Goal: Task Accomplishment & Management: Complete application form

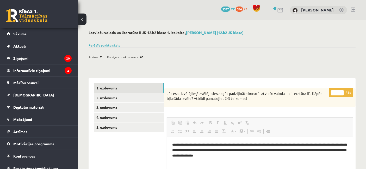
scroll to position [18, 0]
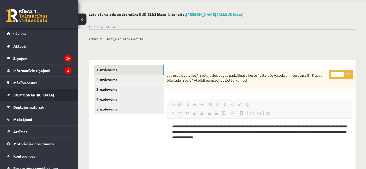
click at [34, 97] on link "[DEMOGRAPHIC_DATA]" at bounding box center [39, 95] width 65 height 12
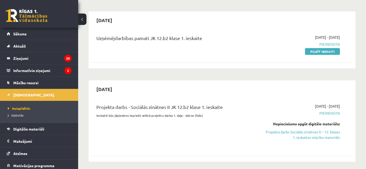
scroll to position [40, 0]
click at [310, 129] on link "Projekta darbs Sociālās zinātnes II – 12. klases 1. ieskaites mācību materiāls" at bounding box center [302, 134] width 76 height 11
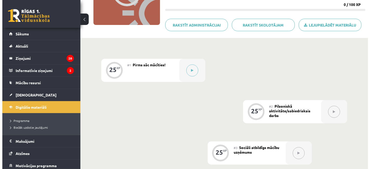
scroll to position [79, 0]
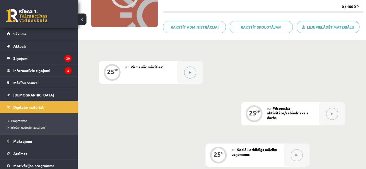
click at [188, 74] on button at bounding box center [190, 73] width 12 height 12
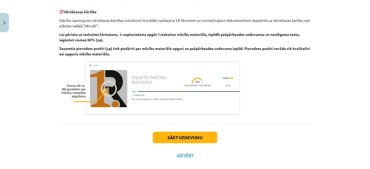
scroll to position [173, 0]
click at [176, 145] on div "Sākt uzdevumu Aizvērt" at bounding box center [185, 142] width 252 height 36
click at [176, 142] on button "Sākt uzdevumu" at bounding box center [185, 137] width 65 height 11
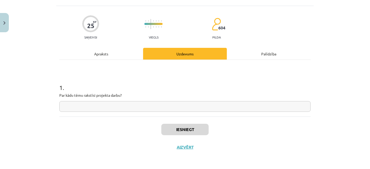
scroll to position [13, 0]
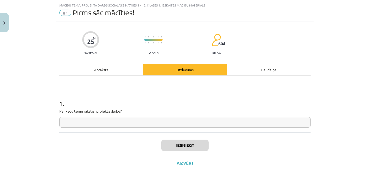
click at [242, 124] on input "text" at bounding box center [185, 122] width 252 height 11
type input "*"
click at [121, 65] on div "Apraksts" at bounding box center [101, 70] width 84 height 12
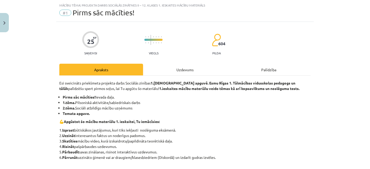
click at [121, 65] on div "Apraksts" at bounding box center [101, 70] width 84 height 12
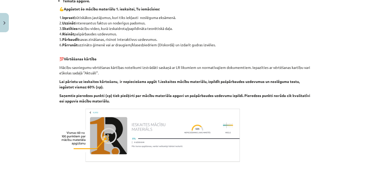
scroll to position [126, 0]
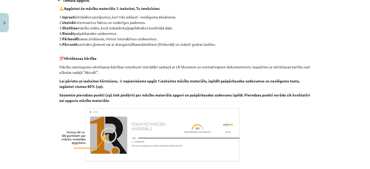
drag, startPoint x: 109, startPoint y: 105, endPoint x: 104, endPoint y: 108, distance: 5.6
click at [104, 108] on div "Esi sveicināts priekšmeta projekta darbs Sociālās zinības 1.ieskaites apguvē. E…" at bounding box center [185, 65] width 252 height 196
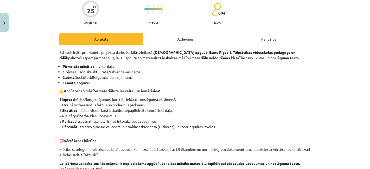
scroll to position [43, 0]
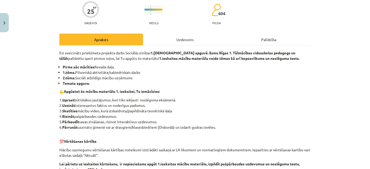
click at [104, 108] on p "1. Izprast būtiskākos jautājumus, kuri tiks iekļauti noslēguma eksāmenā. 2. Uzz…" at bounding box center [185, 113] width 252 height 33
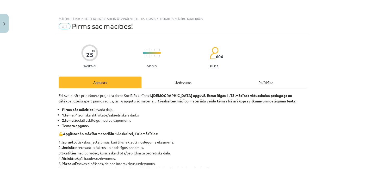
scroll to position [180, 0]
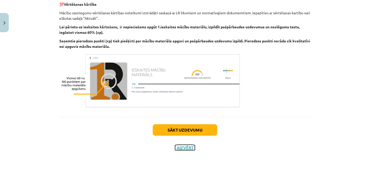
click at [179, 149] on button "Aizvērt" at bounding box center [185, 147] width 20 height 5
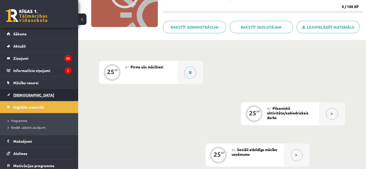
click at [43, 97] on link "[DEMOGRAPHIC_DATA]" at bounding box center [39, 95] width 65 height 12
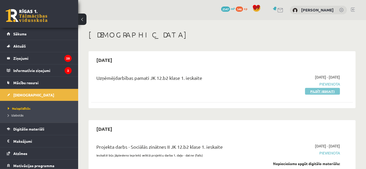
click at [316, 93] on link "Pildīt ieskaiti" at bounding box center [322, 91] width 35 height 7
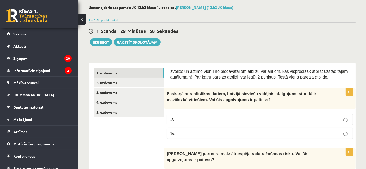
scroll to position [25, 0]
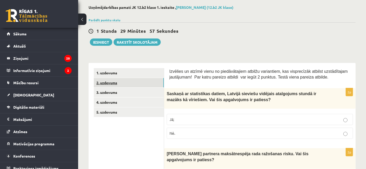
click at [147, 81] on link "2. uzdevums" at bounding box center [129, 83] width 70 height 10
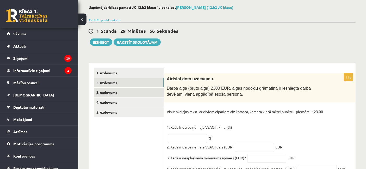
click at [146, 89] on link "3. uzdevums" at bounding box center [129, 93] width 70 height 10
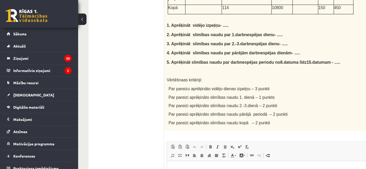
scroll to position [324, 0]
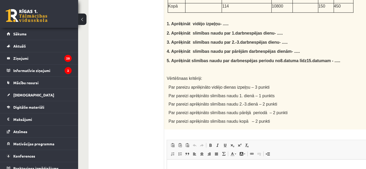
click at [179, 85] on span "Par pareizu aprēķināto vidējo dienas izpeļņu – 3 punkti" at bounding box center [218, 87] width 101 height 4
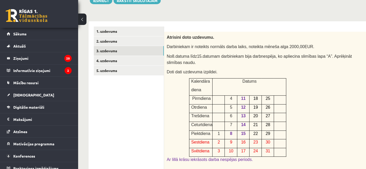
scroll to position [66, 0]
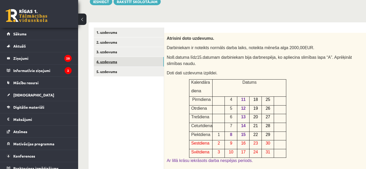
click at [154, 60] on link "4. uzdevums" at bounding box center [129, 62] width 70 height 10
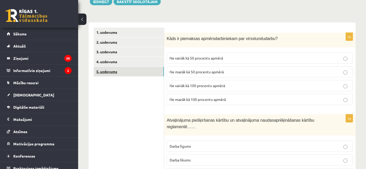
click at [146, 69] on link "5. uzdevums" at bounding box center [129, 72] width 70 height 10
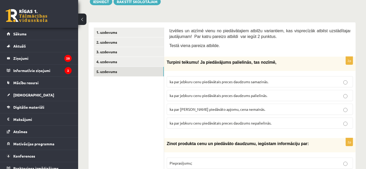
scroll to position [74, 0]
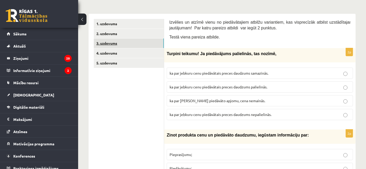
click at [146, 44] on link "3. uzdevums" at bounding box center [129, 44] width 70 height 10
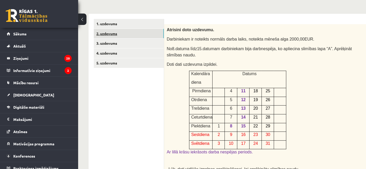
click at [139, 36] on link "2. uzdevums" at bounding box center [129, 34] width 70 height 10
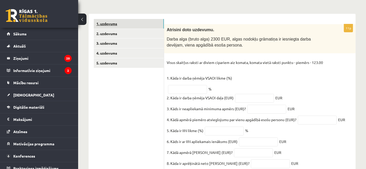
click at [137, 28] on link "1. uzdevums" at bounding box center [129, 24] width 70 height 10
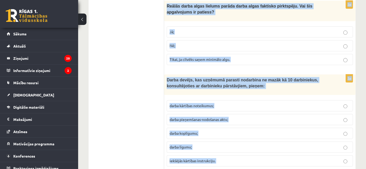
scroll to position [1234, 0]
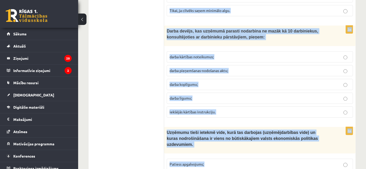
drag, startPoint x: 170, startPoint y: 21, endPoint x: 218, endPoint y: 146, distance: 133.6
copy form "Loremips do sitame conse ad elitseddoeius tempori utlaboreet, dol magnaaliqua e…"
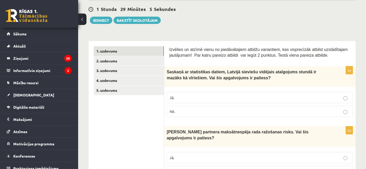
scroll to position [49, 0]
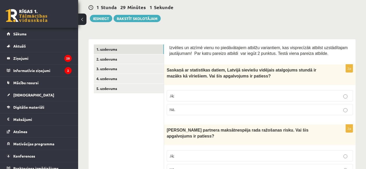
click at [172, 94] on span "Jā;" at bounding box center [172, 95] width 4 height 5
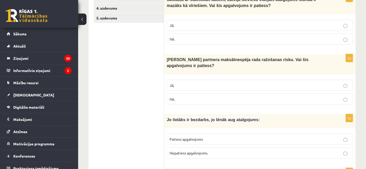
scroll to position [121, 0]
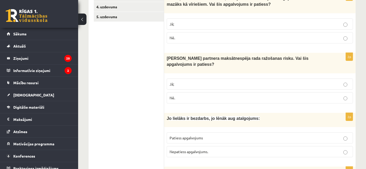
click at [187, 82] on p "Jā;" at bounding box center [260, 84] width 180 height 5
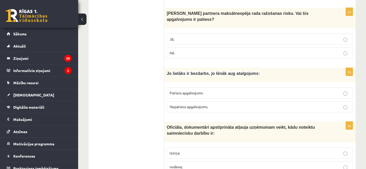
scroll to position [167, 0]
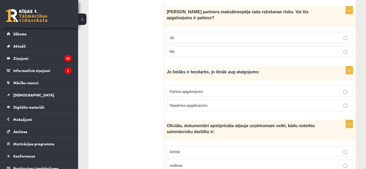
click at [202, 89] on span "Patiess apgalvojums" at bounding box center [186, 91] width 33 height 5
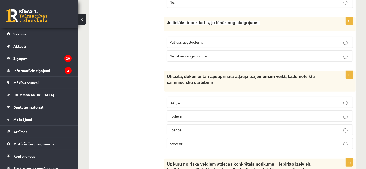
scroll to position [217, 0]
click at [184, 127] on p "licence;" at bounding box center [260, 129] width 180 height 5
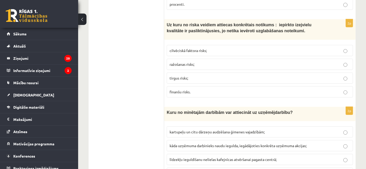
scroll to position [360, 0]
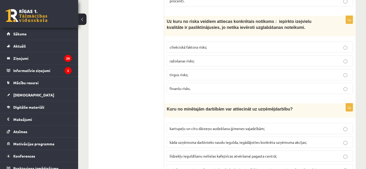
click at [181, 59] on span "ražošanas risks;" at bounding box center [182, 61] width 25 height 5
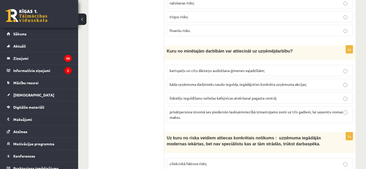
scroll to position [418, 0]
click at [188, 96] on span "līdzekļu ieguldīšanu nelielas kafejnīcas atvēršanai pagasta centrā;" at bounding box center [223, 98] width 107 height 5
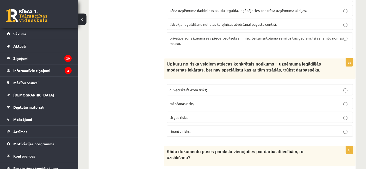
scroll to position [499, 0]
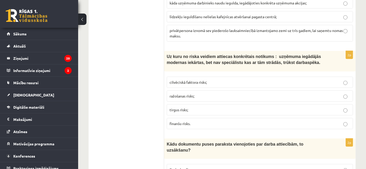
click at [191, 80] on span "cilvēciskā faktora risks;" at bounding box center [188, 82] width 37 height 5
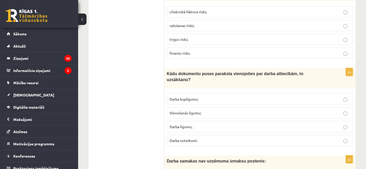
scroll to position [571, 0]
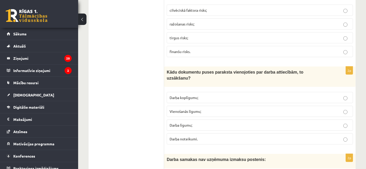
click at [185, 123] on p "Darba līgumu;" at bounding box center [260, 125] width 180 height 5
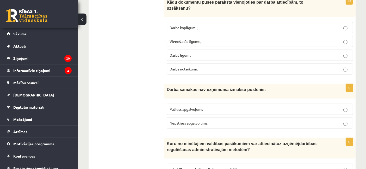
scroll to position [642, 0]
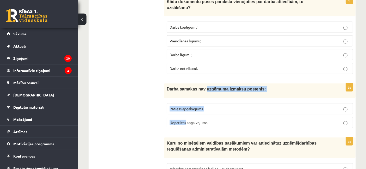
drag, startPoint x: 185, startPoint y: 111, endPoint x: 201, endPoint y: 78, distance: 36.8
click at [201, 84] on div "2p Darba samakas nav uzņēmuma izmaksu postenis: Patiess apgalvojums Nepatiess a…" at bounding box center [259, 108] width 191 height 49
click at [201, 84] on div "Darba samakas nav uzņēmuma izmaksu postenis:" at bounding box center [259, 91] width 191 height 14
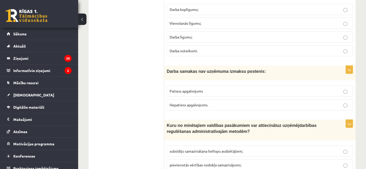
scroll to position [660, 0]
click at [190, 102] on p "Nepatiess apgalvojums." at bounding box center [260, 104] width 180 height 5
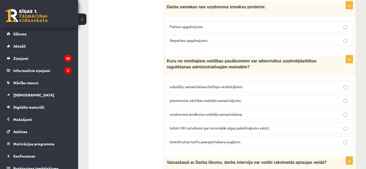
scroll to position [725, 0]
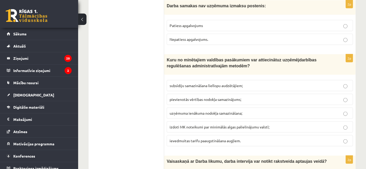
click at [195, 122] on label "izdoti MK noteikumi par minimālās algas palielinājumu valstī;" at bounding box center [260, 127] width 186 height 11
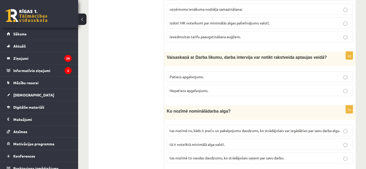
scroll to position [830, 0]
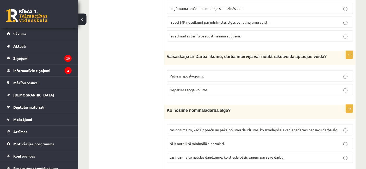
click at [184, 84] on label "Nepatiess apgalvojums." at bounding box center [260, 89] width 186 height 11
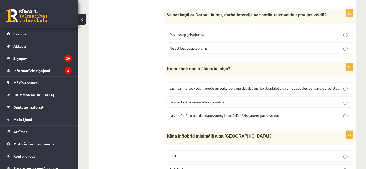
scroll to position [872, 0]
click at [188, 113] on span "tas nozīmē to naudas daudzumu, ko strādājošais saņem par savu darbu." at bounding box center [227, 115] width 115 height 5
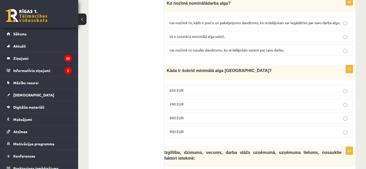
scroll to position [938, 0]
click at [173, 113] on label "840 EUR" at bounding box center [260, 118] width 186 height 11
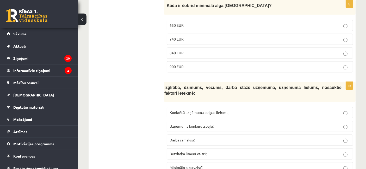
scroll to position [1003, 0]
click at [228, 134] on label "Darba samaksu;" at bounding box center [260, 139] width 186 height 11
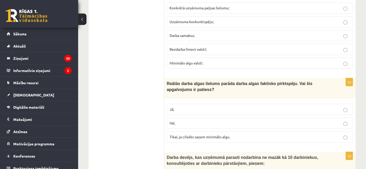
scroll to position [1109, 0]
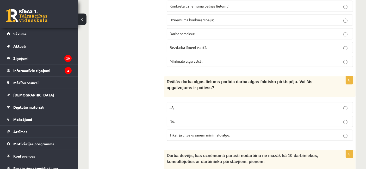
click at [174, 105] on p "Jā;" at bounding box center [260, 107] width 180 height 5
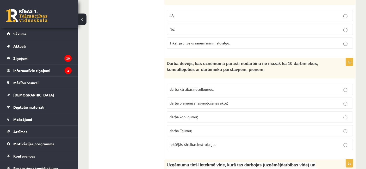
scroll to position [1202, 0]
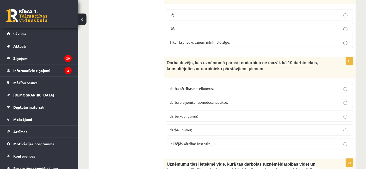
click at [185, 86] on span "darba kārtības noteikumus;" at bounding box center [192, 88] width 44 height 5
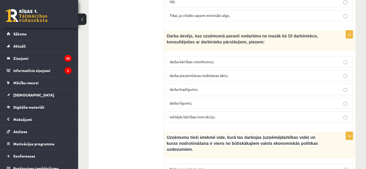
scroll to position [1234, 0]
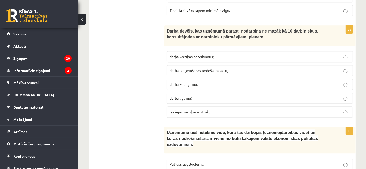
click at [172, 156] on fieldset "Patiess apgalvojums; Nepatiess apgalvojums." at bounding box center [260, 170] width 186 height 29
click at [181, 162] on span "Patiess apgalvojums;" at bounding box center [187, 164] width 34 height 5
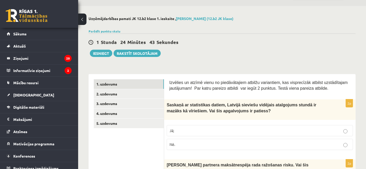
scroll to position [0, 0]
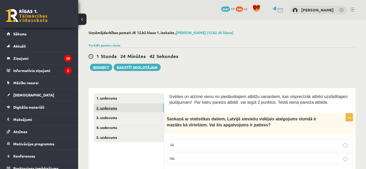
click at [134, 108] on link "2. uzdevums" at bounding box center [129, 108] width 70 height 10
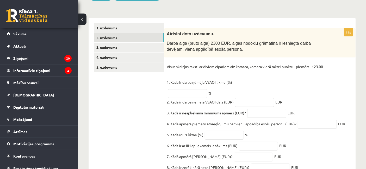
scroll to position [70, 0]
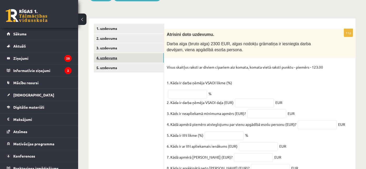
click at [128, 53] on link "4. uzdevums" at bounding box center [129, 58] width 70 height 10
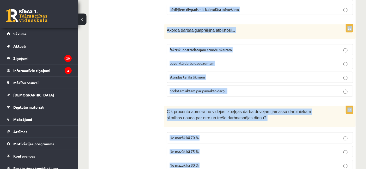
scroll to position [941, 0]
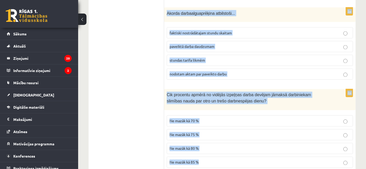
drag, startPoint x: 165, startPoint y: 33, endPoint x: 227, endPoint y: 178, distance: 157.9
copy form "Lore ip dolorsita consec adipiscinge sed doeiusmodt incid? Ut labore et 57 dolo…"
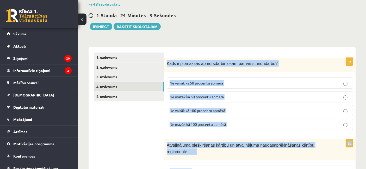
scroll to position [0, 0]
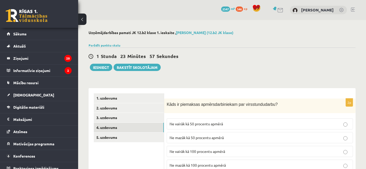
click at [210, 70] on div "1 Stunda 23 Minūtes 57 Sekundes Ieskaite saglabāta! Iesniegt Rakstīt skolotājam" at bounding box center [222, 59] width 267 height 23
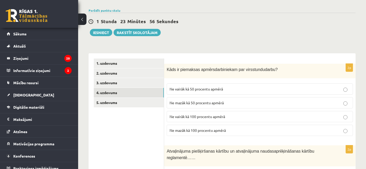
scroll to position [36, 0]
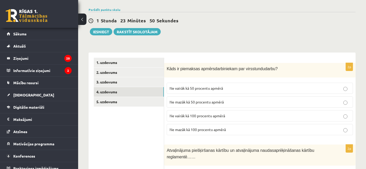
click at [201, 130] on span "Ne mazāk kā 100 procentu apmērā" at bounding box center [198, 129] width 56 height 5
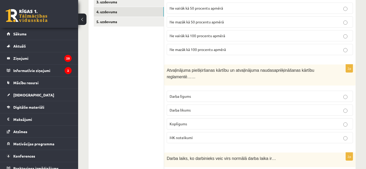
scroll to position [116, 0]
click at [188, 113] on label "Darba likums" at bounding box center [260, 109] width 186 height 11
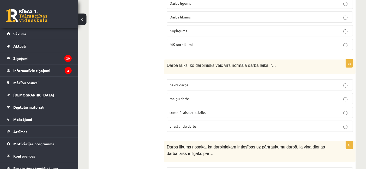
scroll to position [211, 0]
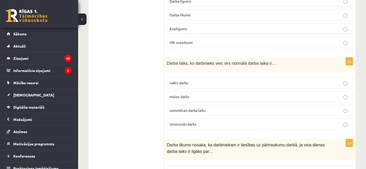
click at [188, 122] on span "virsstundu darbs" at bounding box center [183, 124] width 27 height 5
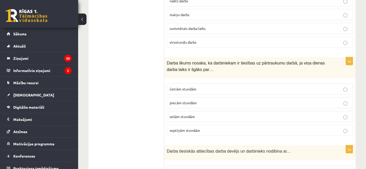
scroll to position [295, 0]
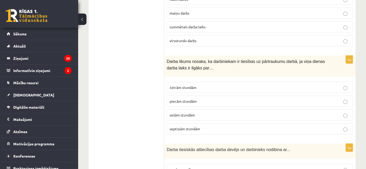
click at [178, 113] on span "sešām stundām" at bounding box center [182, 115] width 25 height 5
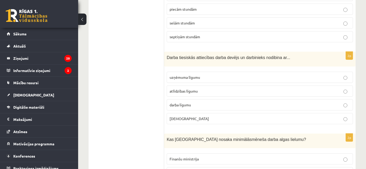
scroll to position [388, 0]
click at [189, 102] on span "darba līgumu" at bounding box center [180, 104] width 21 height 5
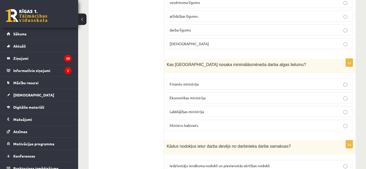
scroll to position [463, 0]
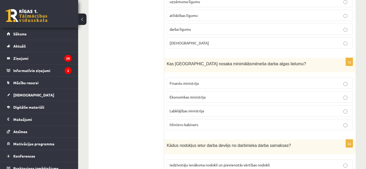
click at [174, 119] on label "Ministru kabinets" at bounding box center [260, 124] width 186 height 11
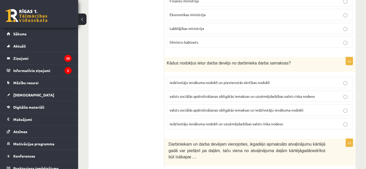
scroll to position [546, 0]
click at [199, 107] on label "valsts sociālās apdrošināšanas obligātās iemaksas un iedzīvotāju ienākuma nodok…" at bounding box center [260, 109] width 186 height 11
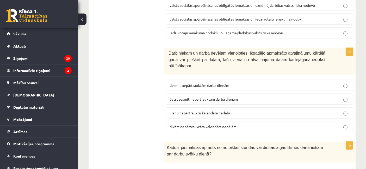
scroll to position [637, 0]
click at [197, 110] on span "vienu nepārtrauktu kalendāra nedēļu" at bounding box center [200, 112] width 60 height 5
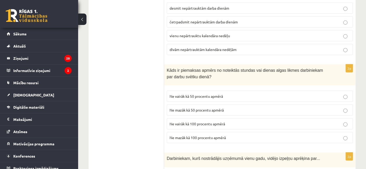
scroll to position [715, 0]
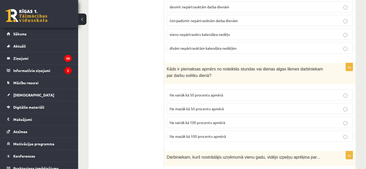
click at [192, 134] on span "Ne mazāk kā 100 procentu apmērā" at bounding box center [198, 136] width 56 height 5
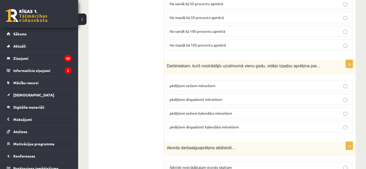
scroll to position [807, 0]
click at [182, 97] on span "pēdējiem divpadsmit mēnešiem" at bounding box center [196, 99] width 53 height 5
click at [189, 83] on p "pēdējiem sešiem mēnešiem" at bounding box center [260, 85] width 180 height 5
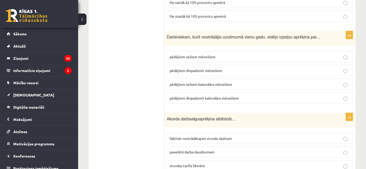
scroll to position [835, 0]
click at [211, 83] on span "pēdējiem sešiem kalendāra mēnešiem" at bounding box center [201, 85] width 63 height 5
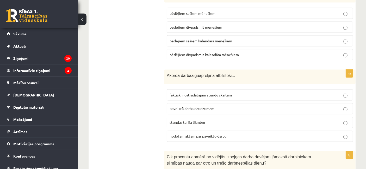
scroll to position [879, 0]
click at [199, 106] on p "paveiktā darba daudzumam" at bounding box center [260, 108] width 180 height 5
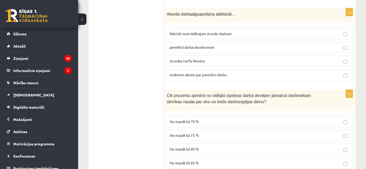
scroll to position [941, 0]
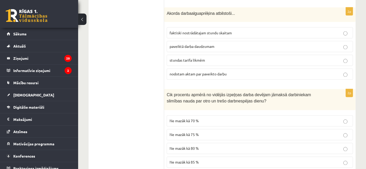
click at [183, 116] on label "Ne mazāk kā 70 %" at bounding box center [260, 121] width 186 height 11
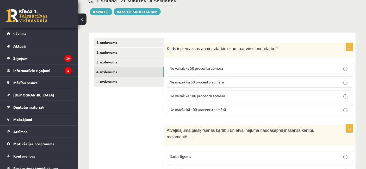
scroll to position [61, 0]
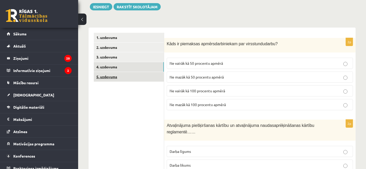
click at [146, 76] on link "5. uzdevums" at bounding box center [129, 77] width 70 height 10
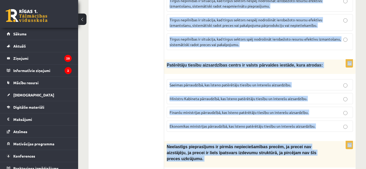
scroll to position [763, 0]
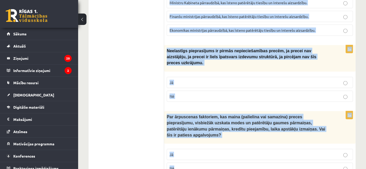
drag, startPoint x: 169, startPoint y: 36, endPoint x: 246, endPoint y: 181, distance: 164.1
copy form "Loremips do sitame conse ad elitseddoeius tempori utlaboreet, dol magnaaliqua e…"
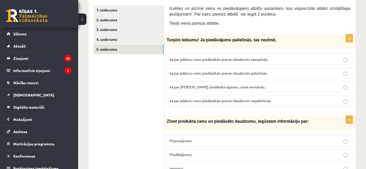
scroll to position [88, 0]
click at [199, 73] on span "ka par jebkuru cenu piedāvātais preces daudzums palielinās." at bounding box center [219, 73] width 98 height 5
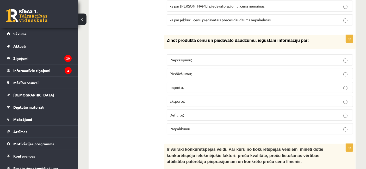
scroll to position [173, 0]
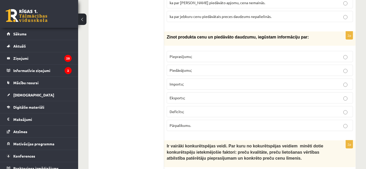
click at [185, 70] on span "Piedāvājumu;" at bounding box center [181, 70] width 22 height 5
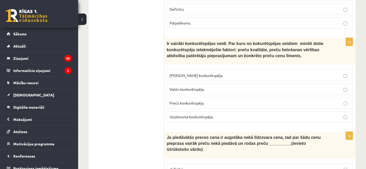
scroll to position [276, 0]
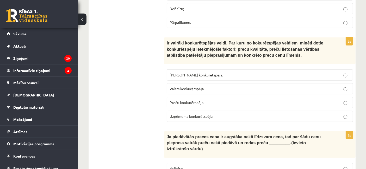
click at [182, 100] on span "Preču konkurētspēja." at bounding box center [187, 102] width 35 height 5
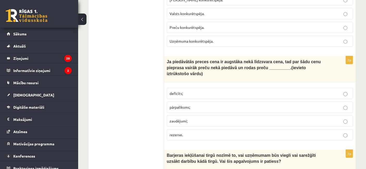
scroll to position [352, 0]
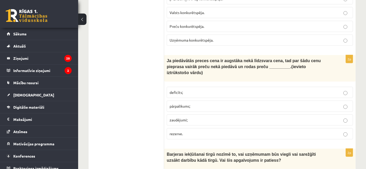
click at [180, 90] on p "deficīts;" at bounding box center [260, 92] width 180 height 5
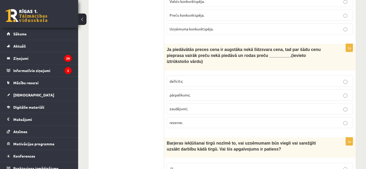
scroll to position [365, 0]
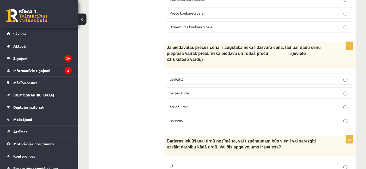
click at [180, 88] on label "pārpalikums;" at bounding box center [260, 93] width 186 height 11
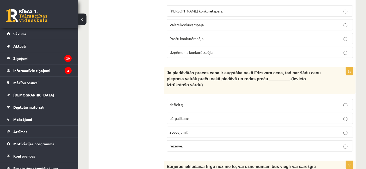
scroll to position [340, 0]
click at [200, 99] on label "deficīts;" at bounding box center [260, 104] width 186 height 11
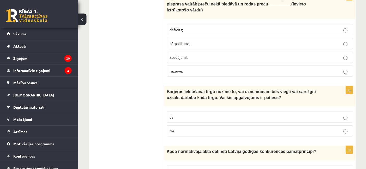
scroll to position [416, 0]
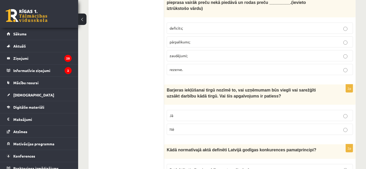
click at [186, 113] on p "Jā" at bounding box center [260, 115] width 180 height 5
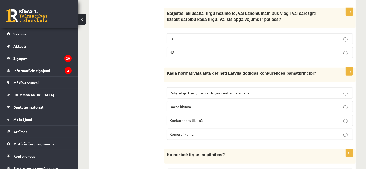
scroll to position [495, 0]
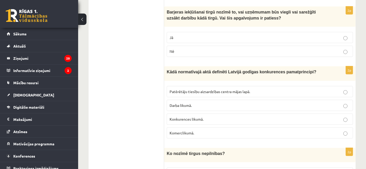
click at [201, 117] on p "Konkurences likumā." at bounding box center [260, 119] width 180 height 5
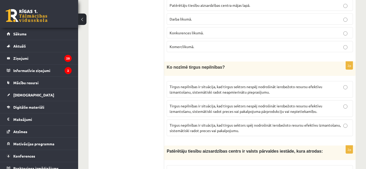
scroll to position [582, 0]
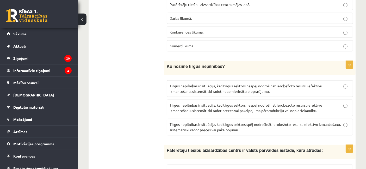
click at [206, 103] on span "Tirgus nepilnības ir situācija, kad tirgus sektors nespēj nodrošināt ierobežoto…" at bounding box center [246, 108] width 153 height 10
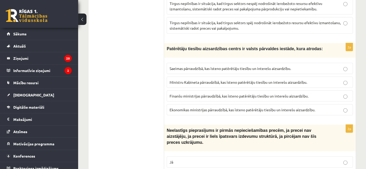
scroll to position [684, 0]
click at [205, 63] on label "Saeimas pārraudzībā, kas īsteno patērētāju tiesību un interešu aizsardzību." at bounding box center [260, 68] width 186 height 11
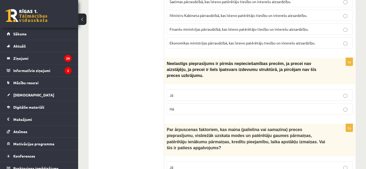
scroll to position [750, 0]
click at [184, 93] on p "Jā" at bounding box center [260, 95] width 180 height 5
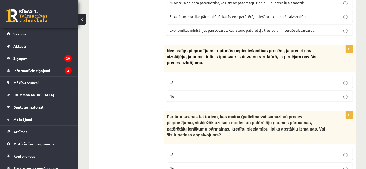
click at [185, 149] on label "Jā" at bounding box center [260, 154] width 186 height 11
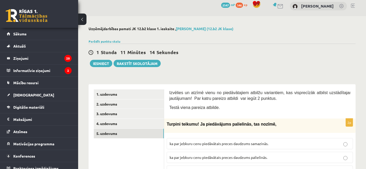
scroll to position [0, 0]
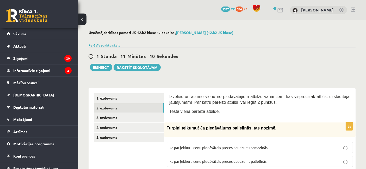
click at [138, 105] on link "2. uzdevums" at bounding box center [129, 108] width 70 height 10
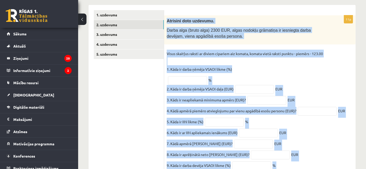
scroll to position [139, 0]
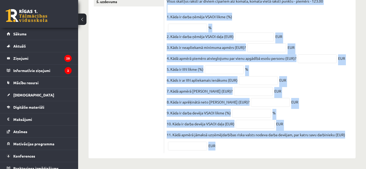
drag, startPoint x: 165, startPoint y: 56, endPoint x: 263, endPoint y: 180, distance: 157.7
copy div "Atrisini doto uzdevumu. Darba alga (bruto alga) 2300 EUR, algas nodokļu grāmati…"
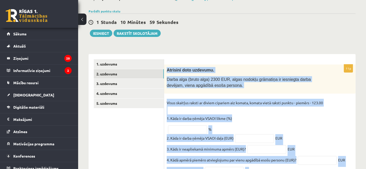
scroll to position [21, 0]
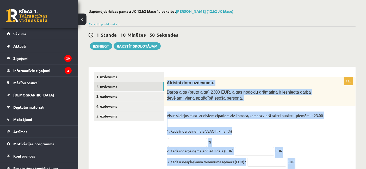
click at [197, 97] on span "Darba alga (bruto alga) 2300 EUR, algas nodokļu grāmatiņa ir iesniegta darba de…" at bounding box center [239, 95] width 144 height 10
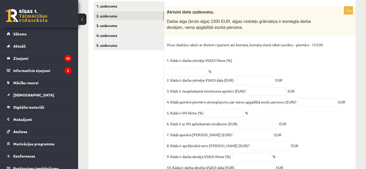
scroll to position [92, 0]
drag, startPoint x: 205, startPoint y: 61, endPoint x: 225, endPoint y: 62, distance: 19.8
click at [225, 62] on p "Visus skaitļus raksti ar diviem cipariem aiz komata, komata vietā raksti punktu…" at bounding box center [245, 52] width 156 height 23
copy p "VSAOI likme"
click at [177, 71] on input "text" at bounding box center [187, 71] width 39 height 9
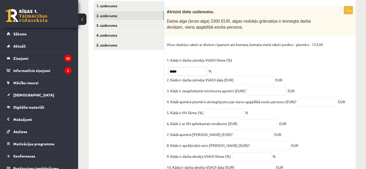
type input "*****"
click at [246, 77] on input "text" at bounding box center [254, 80] width 39 height 9
type input "*"
type input "******"
drag, startPoint x: 266, startPoint y: 96, endPoint x: 264, endPoint y: 90, distance: 7.1
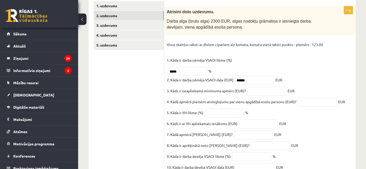
click at [264, 90] on fieldset "Visus skaitļus raksti ar diviem cipariem aiz komata, komata vietā raksti punktu…" at bounding box center [260, 118] width 186 height 154
click at [264, 90] on input "text" at bounding box center [266, 91] width 39 height 9
type input "***"
click at [335, 99] on input "text" at bounding box center [317, 102] width 39 height 9
type input "***"
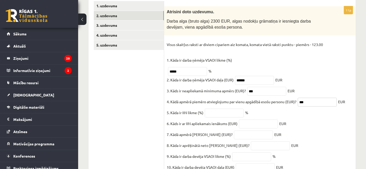
scroll to position [99, 0]
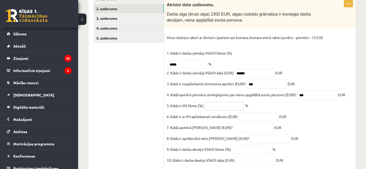
click at [230, 104] on input "text" at bounding box center [224, 106] width 39 height 9
type input "*****"
click at [247, 118] on input "text" at bounding box center [258, 117] width 39 height 9
type input "*******"
click at [223, 56] on p "Visus skaitļus raksti ar diviem cipariem aiz komata, komata vietā raksti punktu…" at bounding box center [245, 45] width 156 height 23
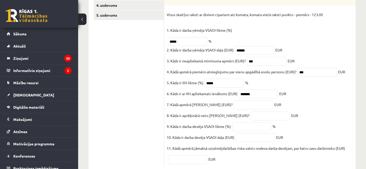
scroll to position [121, 0]
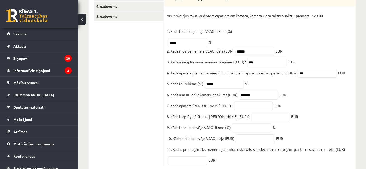
click at [238, 109] on input "text" at bounding box center [253, 106] width 39 height 9
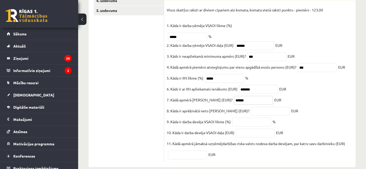
scroll to position [128, 0]
type input "******"
click at [251, 113] on input "text" at bounding box center [270, 110] width 39 height 9
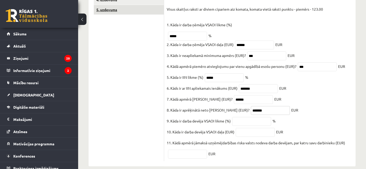
type input "*******"
click at [240, 126] on input "text" at bounding box center [251, 121] width 39 height 9
type input "*****"
click at [248, 135] on input "text" at bounding box center [255, 132] width 39 height 9
type input "******"
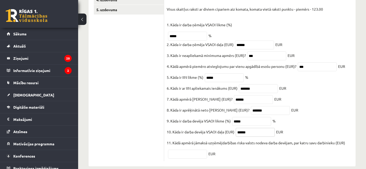
scroll to position [139, 0]
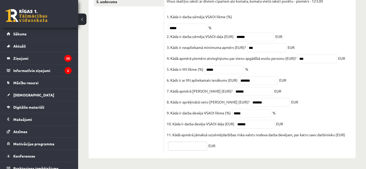
click at [178, 146] on input "text" at bounding box center [187, 146] width 39 height 9
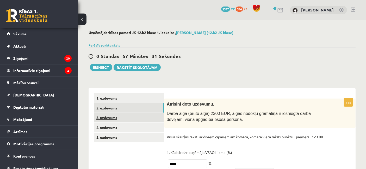
type input "****"
click at [140, 116] on link "3. uzdevums" at bounding box center [129, 118] width 70 height 10
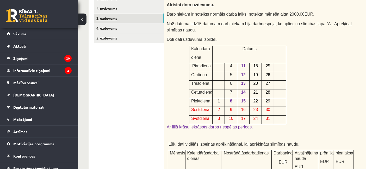
scroll to position [99, 0]
click at [230, 99] on span "8" at bounding box center [231, 101] width 2 height 4
drag, startPoint x: 230, startPoint y: 99, endPoint x: 245, endPoint y: 99, distance: 15.1
click at [245, 99] on tr "Piektdiena 1 8 15 22 29" at bounding box center [237, 102] width 97 height 9
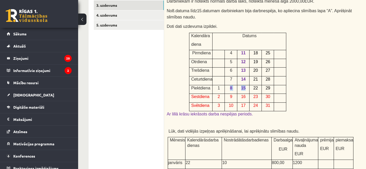
scroll to position [113, 0]
click at [245, 114] on div "Atrisini doto uzdevumu. Darbiniekam ir noteikts normāls darba laiks, noteikta m…" at bounding box center [273, 163] width 218 height 355
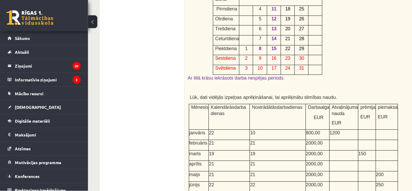
scroll to position [158, 0]
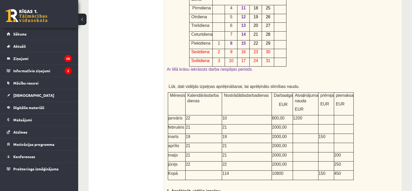
click at [302, 28] on div "Atrisini doto uzdevumu. Darbiniekam ir noteikts normāls darba laiks, noteikta m…" at bounding box center [282, 118] width 237 height 355
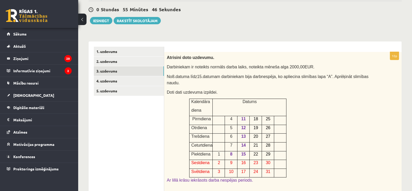
scroll to position [42, 0]
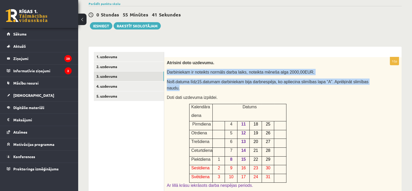
drag, startPoint x: 166, startPoint y: 70, endPoint x: 370, endPoint y: 82, distance: 204.0
copy div "Darbiniekam ir noteikts normāls darba laiks, noteikta mēneša alga 2000,00 EUR. …"
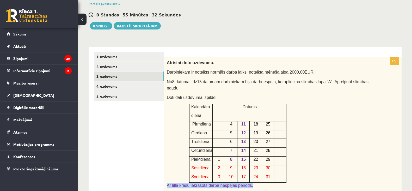
drag, startPoint x: 245, startPoint y: 178, endPoint x: 167, endPoint y: 179, distance: 77.9
click at [167, 169] on p "Ar lillā krāsu iekrāsots darba nespējas periods." at bounding box center [270, 185] width 206 height 6
copy span "Ar lillā krāsu iekrāsots darba nespējas periods."
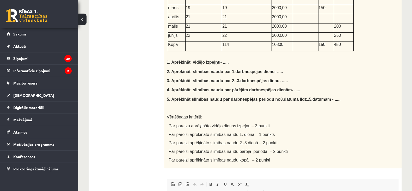
scroll to position [286, 0]
drag, startPoint x: 168, startPoint y: 52, endPoint x: 280, endPoint y: 146, distance: 146.3
copy div ". Aprēķināt vidējo izpeļņu - ..... 2. Aprēķināt slimības naudu par 1.darbnespēj…"
click at [136, 54] on ul "1. uzdevums 2. uzdevums 3. uzdevums 4. uzdevums 5. uzdevums" at bounding box center [129, 46] width 70 height 479
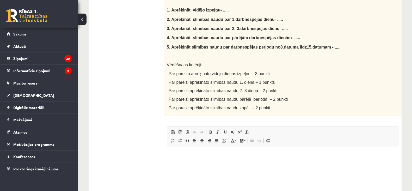
scroll to position [303, 0]
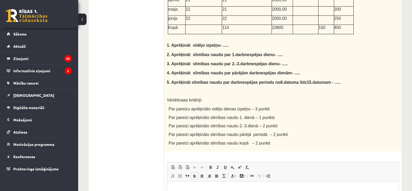
click at [221, 169] on html at bounding box center [283, 189] width 232 height 16
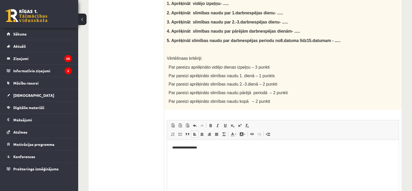
scroll to position [346, 0]
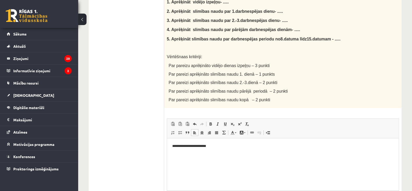
click at [201, 145] on p "**********" at bounding box center [282, 145] width 221 height 5
click at [187, 156] on p "******" at bounding box center [282, 154] width 221 height 5
click at [192, 155] on p "**********" at bounding box center [282, 154] width 221 height 5
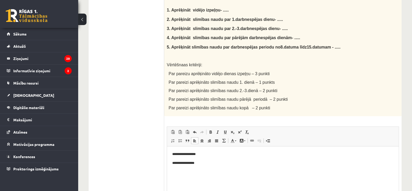
scroll to position [347, 0]
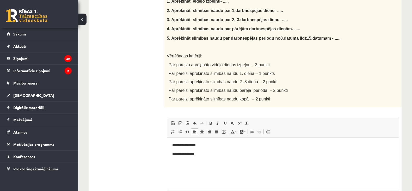
click at [189, 154] on p "**********" at bounding box center [282, 153] width 221 height 5
click at [206, 157] on html "**********" at bounding box center [283, 149] width 232 height 24
click at [205, 145] on p "**********" at bounding box center [282, 144] width 221 height 5
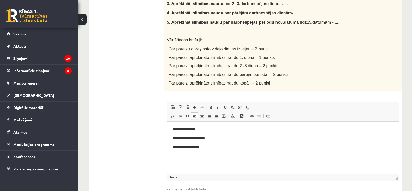
scroll to position [367, 0]
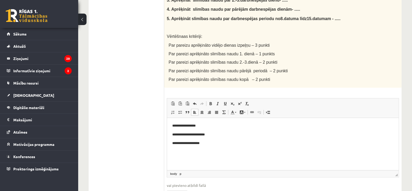
click at [210, 144] on p "**********" at bounding box center [282, 142] width 221 height 5
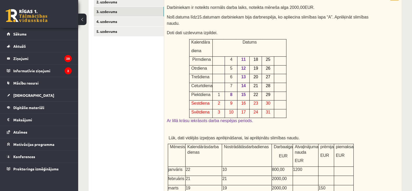
scroll to position [0, 0]
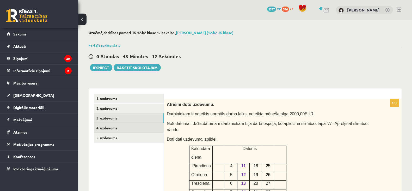
click at [120, 132] on link "4. uzdevums" at bounding box center [129, 128] width 70 height 10
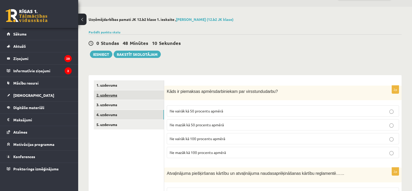
scroll to position [13, 0]
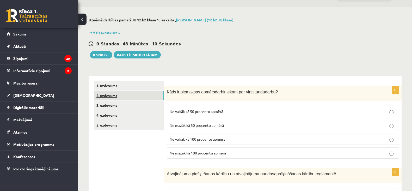
click at [131, 96] on link "2. uzdevums" at bounding box center [129, 96] width 70 height 10
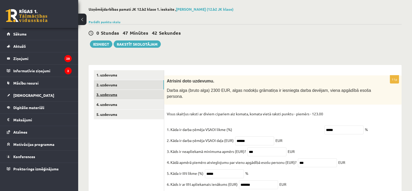
scroll to position [96, 0]
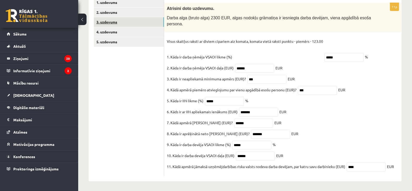
click at [133, 24] on link "3. uzdevums" at bounding box center [129, 22] width 70 height 10
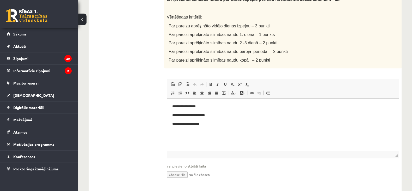
scroll to position [389, 0]
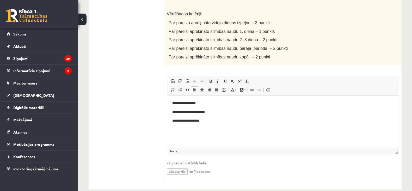
click at [202, 104] on p "**********" at bounding box center [282, 103] width 221 height 5
drag, startPoint x: 171, startPoint y: 103, endPoint x: 185, endPoint y: 111, distance: 16.4
click at [185, 111] on html "**********" at bounding box center [283, 116] width 232 height 42
click at [212, 79] on span at bounding box center [210, 81] width 4 height 4
click at [203, 110] on p "******** *" at bounding box center [282, 111] width 221 height 5
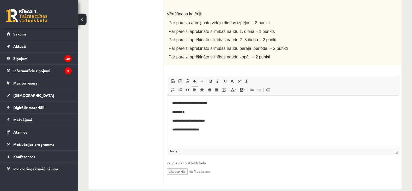
click at [220, 134] on html "**********" at bounding box center [283, 116] width 232 height 42
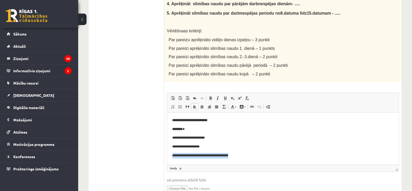
drag, startPoint x: 244, startPoint y: 156, endPoint x: 166, endPoint y: 159, distance: 77.9
click at [167, 159] on html "**********" at bounding box center [283, 137] width 232 height 51
click at [209, 96] on span at bounding box center [210, 98] width 4 height 4
click at [251, 158] on html "**********" at bounding box center [283, 137] width 232 height 51
click at [255, 153] on p "**********" at bounding box center [282, 155] width 221 height 5
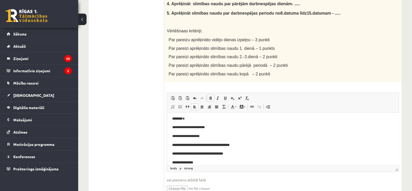
scroll to position [19, 0]
click at [211, 96] on span at bounding box center [210, 98] width 4 height 4
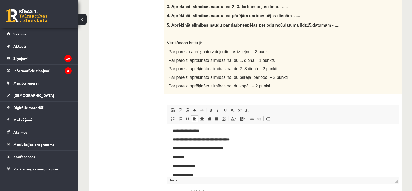
scroll to position [36, 0]
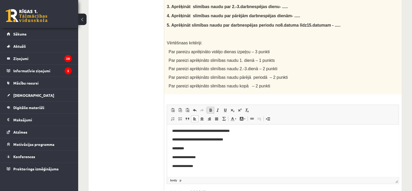
click at [212, 107] on link "Treknraksts Klaviatūras saīsne vadīšanas taustiņš+B" at bounding box center [210, 110] width 7 height 7
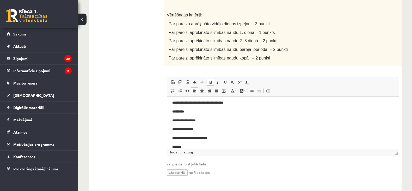
scroll to position [46, 0]
click at [173, 144] on p "**********" at bounding box center [282, 146] width 221 height 5
click at [193, 145] on p "********" at bounding box center [282, 146] width 221 height 5
click at [210, 80] on span at bounding box center [210, 82] width 4 height 4
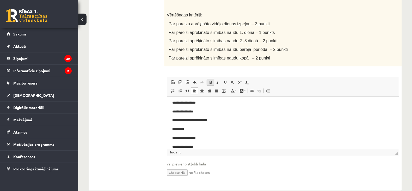
scroll to position [72, 0]
click at [212, 79] on link "Treknraksts Klaviatūras saīsne vadīšanas taustiņš+B" at bounding box center [210, 82] width 7 height 7
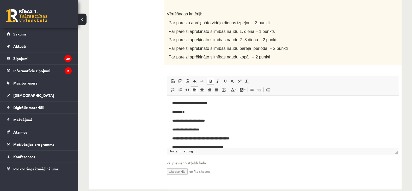
scroll to position [78, 0]
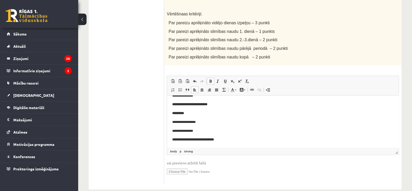
click at [209, 141] on p "**********" at bounding box center [280, 139] width 216 height 5
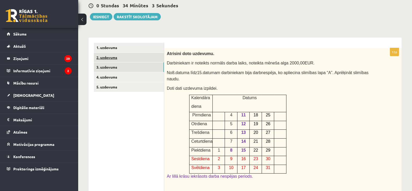
scroll to position [51, 0]
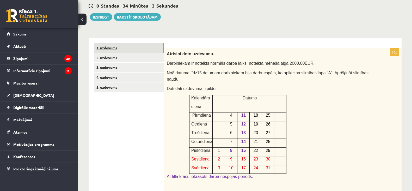
click at [118, 49] on link "1. uzdevums" at bounding box center [129, 48] width 70 height 10
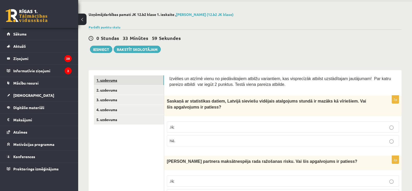
scroll to position [0, 0]
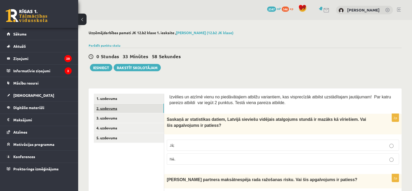
click at [132, 110] on link "2. uzdevums" at bounding box center [129, 108] width 70 height 10
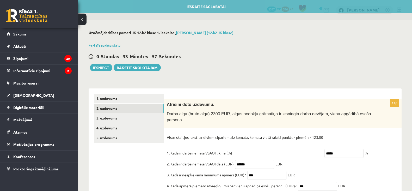
scroll to position [96, 0]
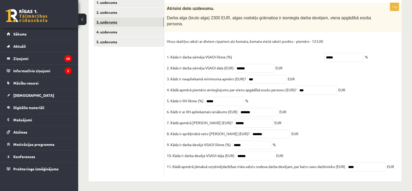
click at [157, 20] on link "3. uzdevums" at bounding box center [129, 22] width 70 height 10
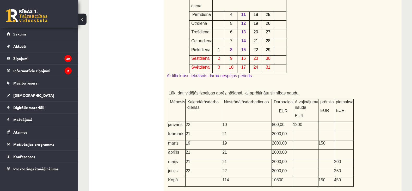
scroll to position [0, 0]
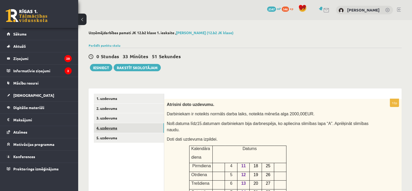
click at [130, 128] on link "4. uzdevums" at bounding box center [129, 128] width 70 height 10
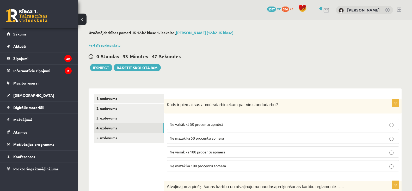
click at [143, 137] on link "5. uzdevums" at bounding box center [129, 138] width 70 height 10
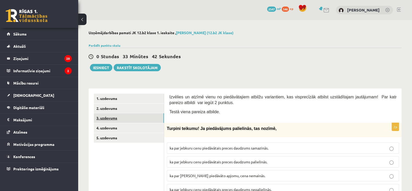
click at [142, 115] on link "3. uzdevums" at bounding box center [129, 118] width 70 height 10
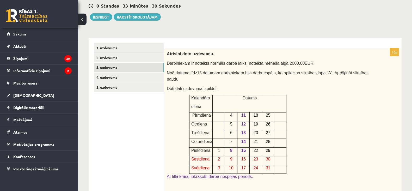
scroll to position [50, 0]
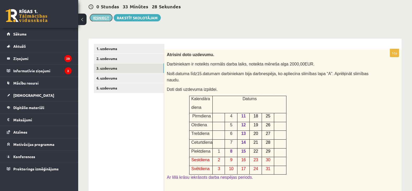
click at [109, 16] on button "Iesniegt" at bounding box center [101, 17] width 22 height 7
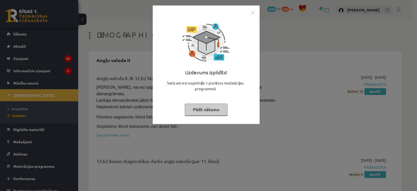
click at [210, 114] on button "Pildīt nākamo" at bounding box center [206, 109] width 43 height 12
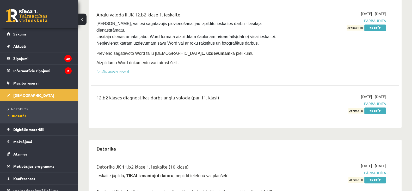
scroll to position [64, 0]
click at [22, 106] on link "Neizpildītās" at bounding box center [40, 108] width 65 height 5
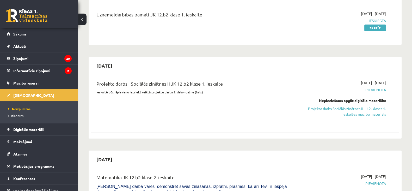
scroll to position [62, 0]
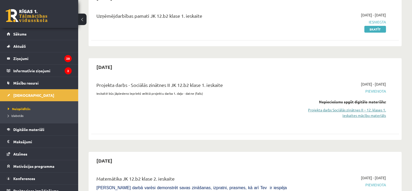
click at [371, 112] on link "Projekta darbs Sociālās zinātnes II – 12. klases 1. ieskaites mācību materiāls" at bounding box center [340, 112] width 91 height 11
click at [328, 107] on link "Projekta darbs Sociālās zinātnes II – 12. klases 1. ieskaites mācību materiāls" at bounding box center [340, 112] width 91 height 11
